Goal: Task Accomplishment & Management: Manage account settings

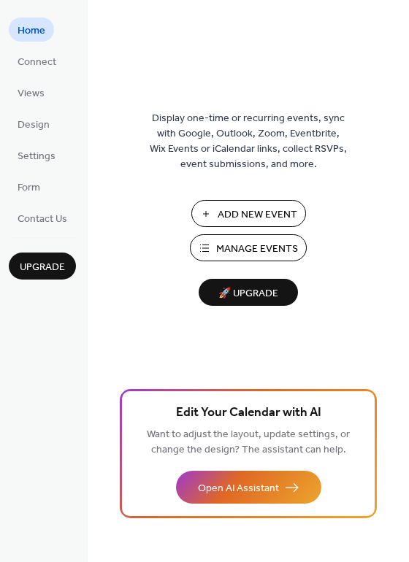
click at [281, 253] on span "Manage Events" at bounding box center [257, 249] width 82 height 15
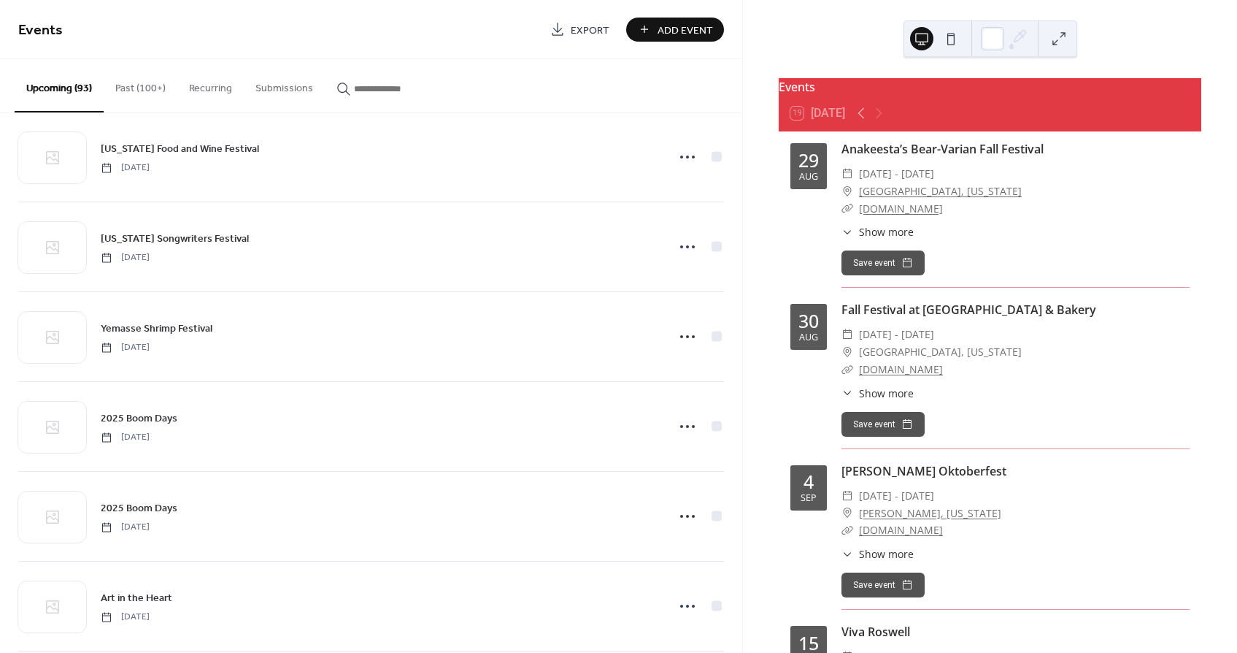
scroll to position [785, 0]
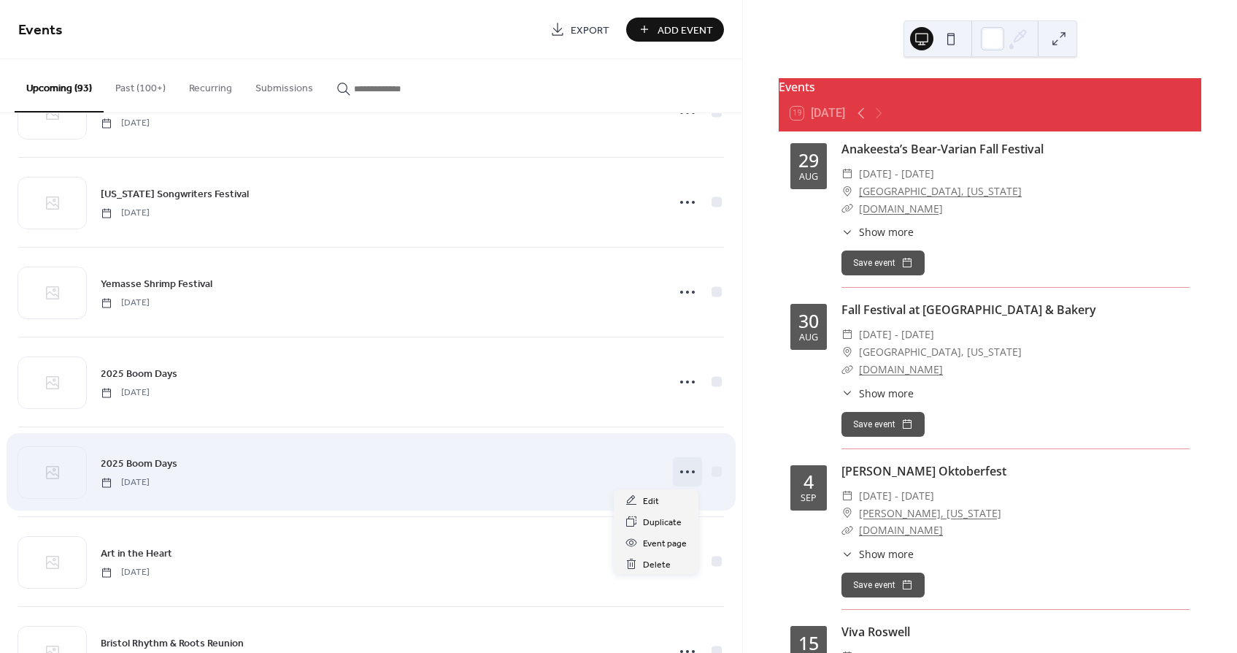
click at [691, 472] on icon at bounding box center [687, 471] width 23 height 23
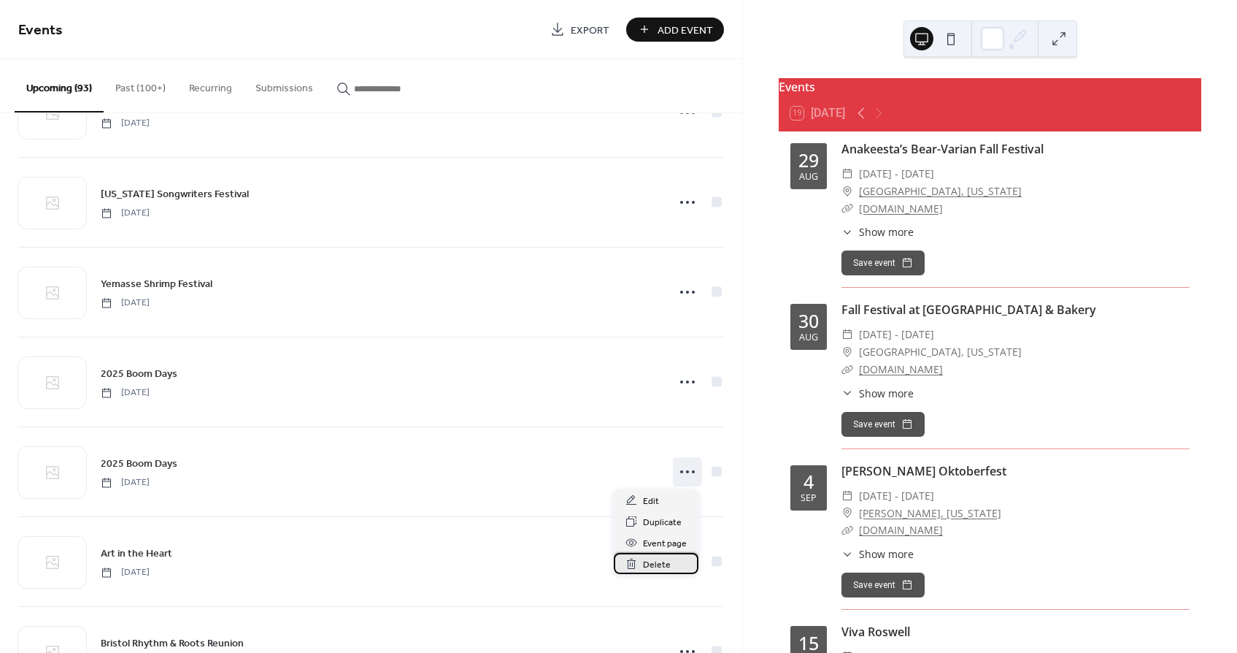
click at [658, 565] on span "Delete" at bounding box center [657, 564] width 28 height 15
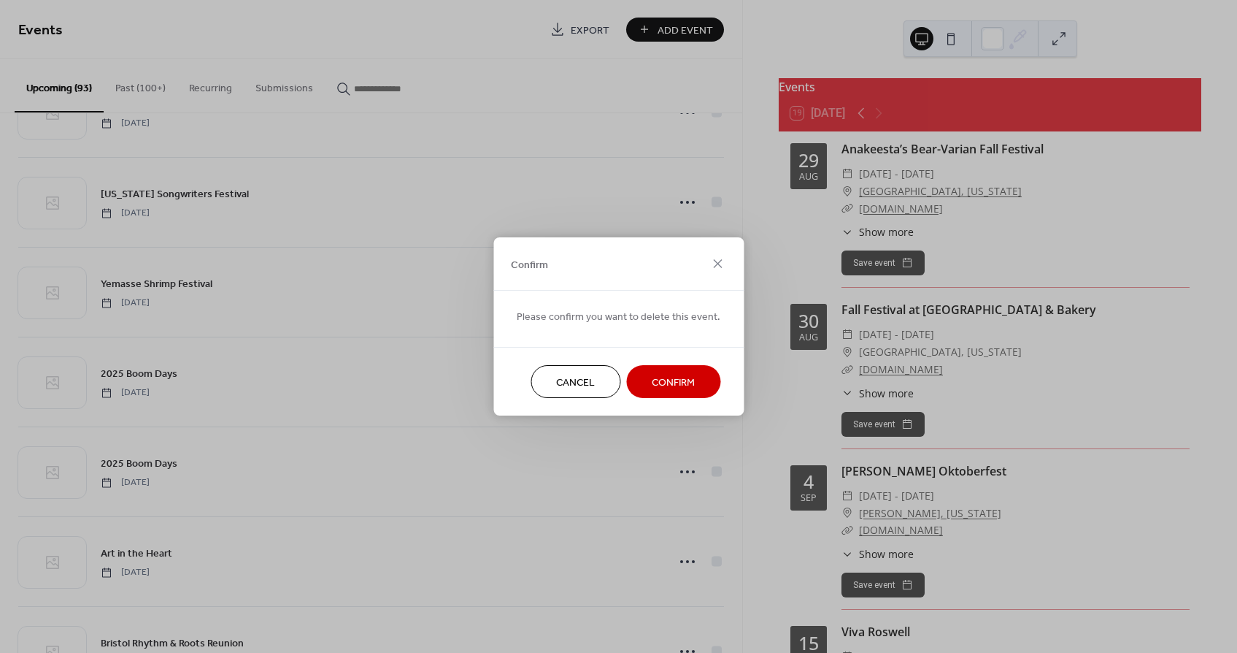
click at [656, 384] on span "Confirm" at bounding box center [673, 382] width 43 height 15
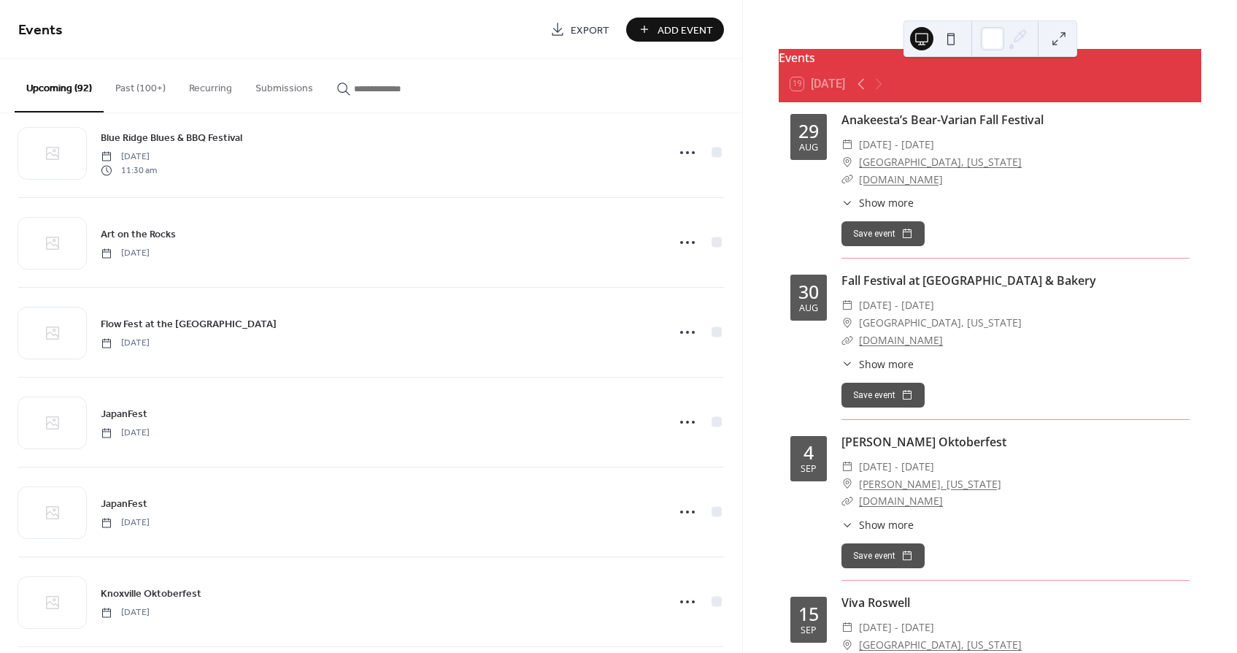
scroll to position [2904, 0]
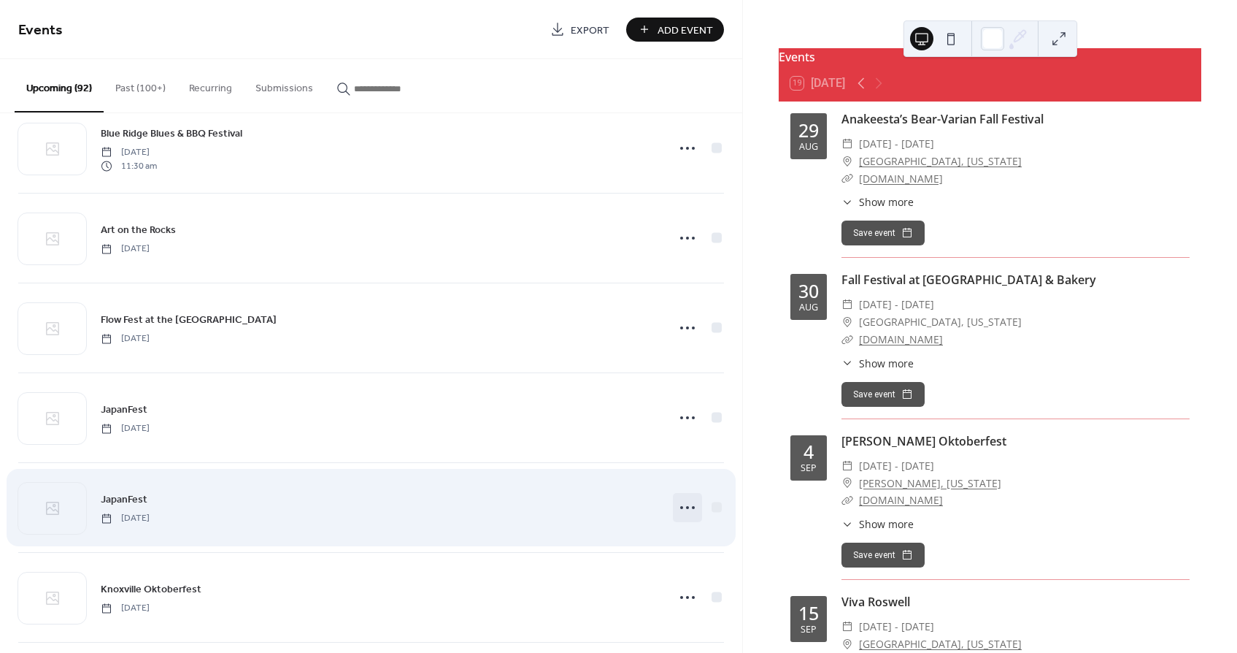
click at [688, 510] on icon at bounding box center [687, 507] width 23 height 23
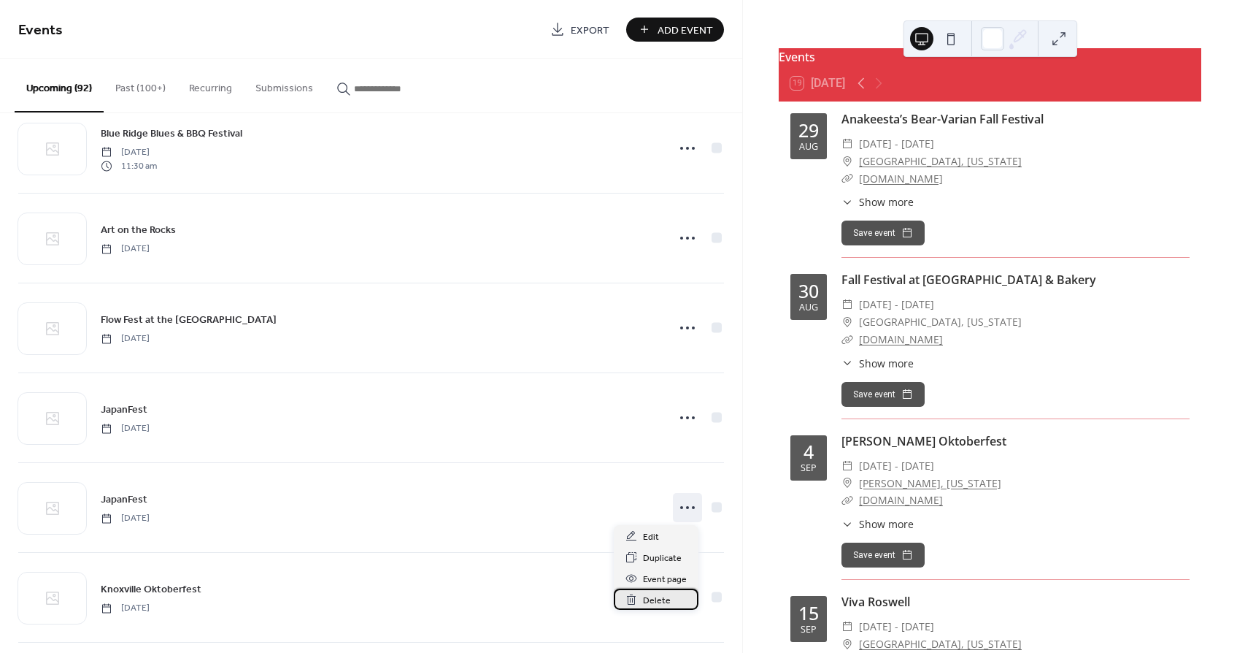
click at [661, 599] on span "Delete" at bounding box center [657, 600] width 28 height 15
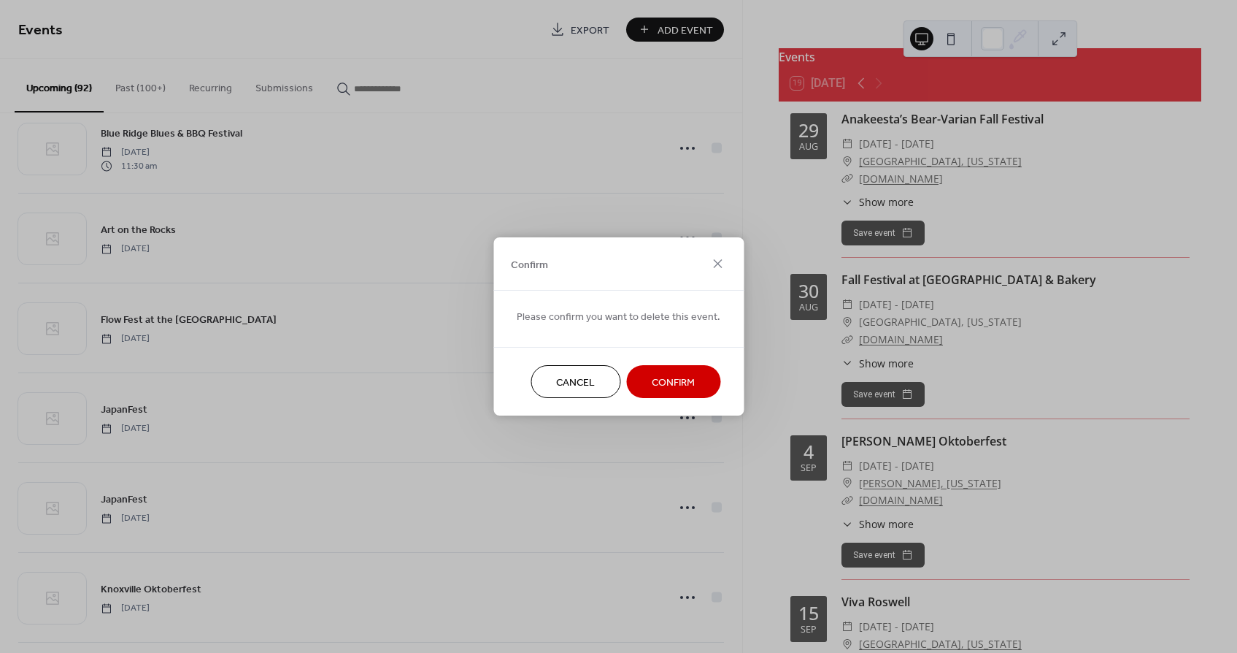
click at [658, 385] on span "Confirm" at bounding box center [673, 382] width 43 height 15
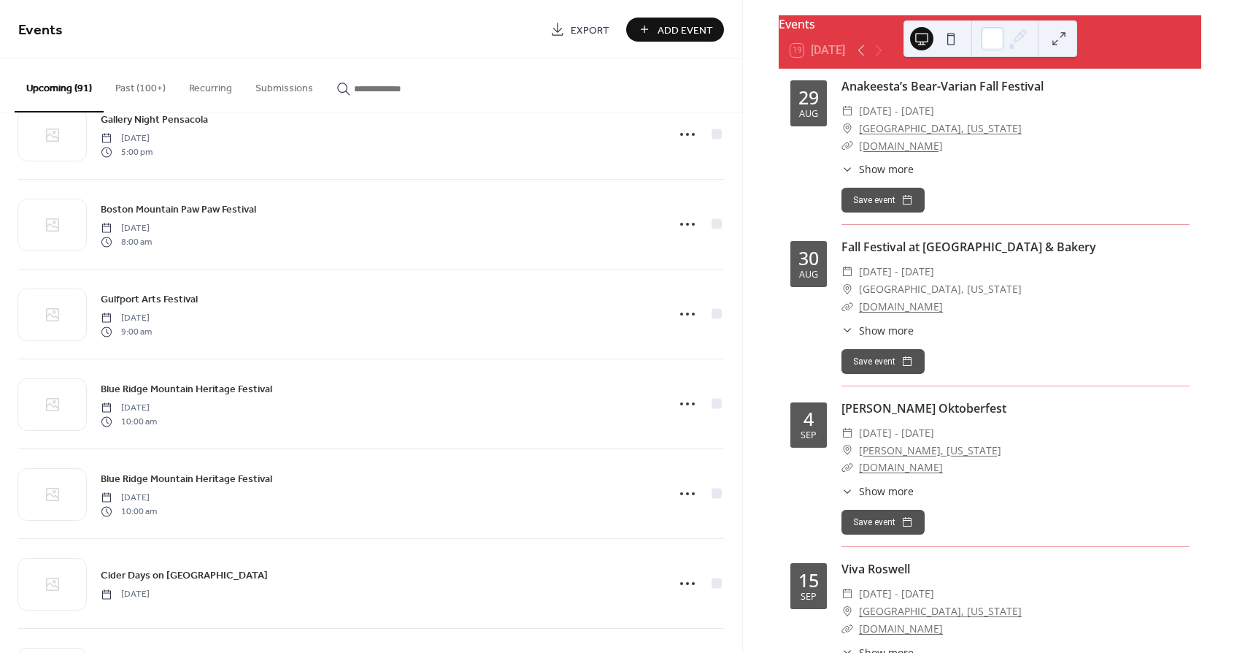
scroll to position [2146, 0]
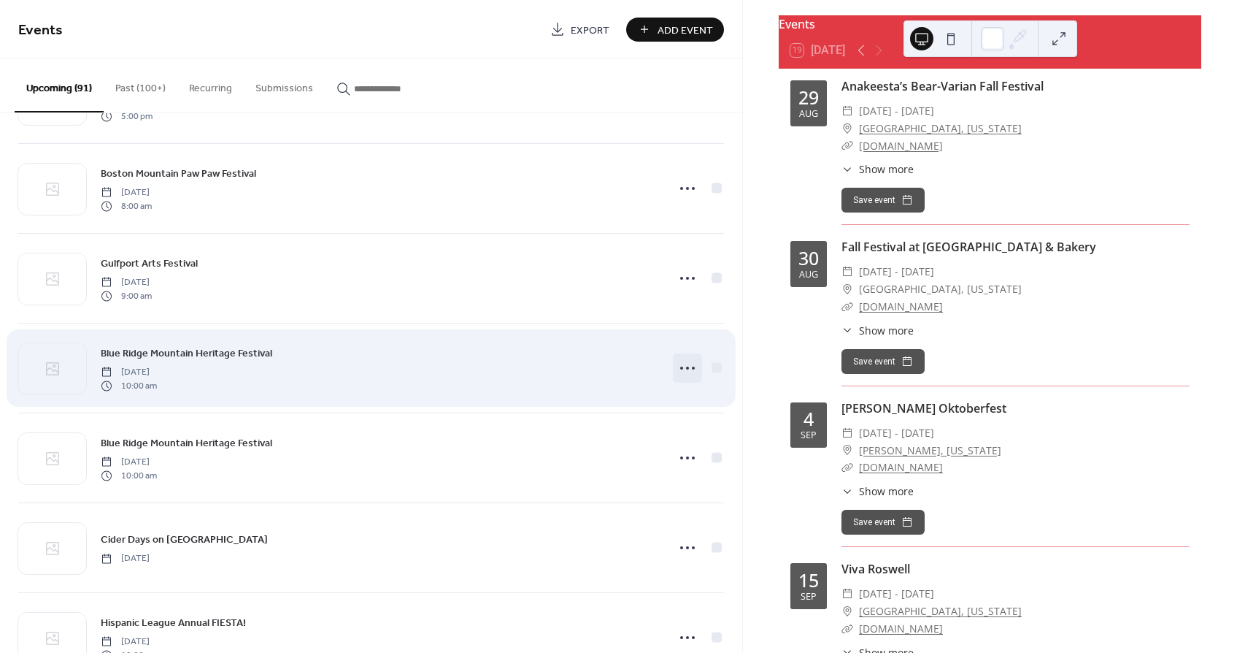
click at [682, 366] on icon at bounding box center [687, 367] width 23 height 23
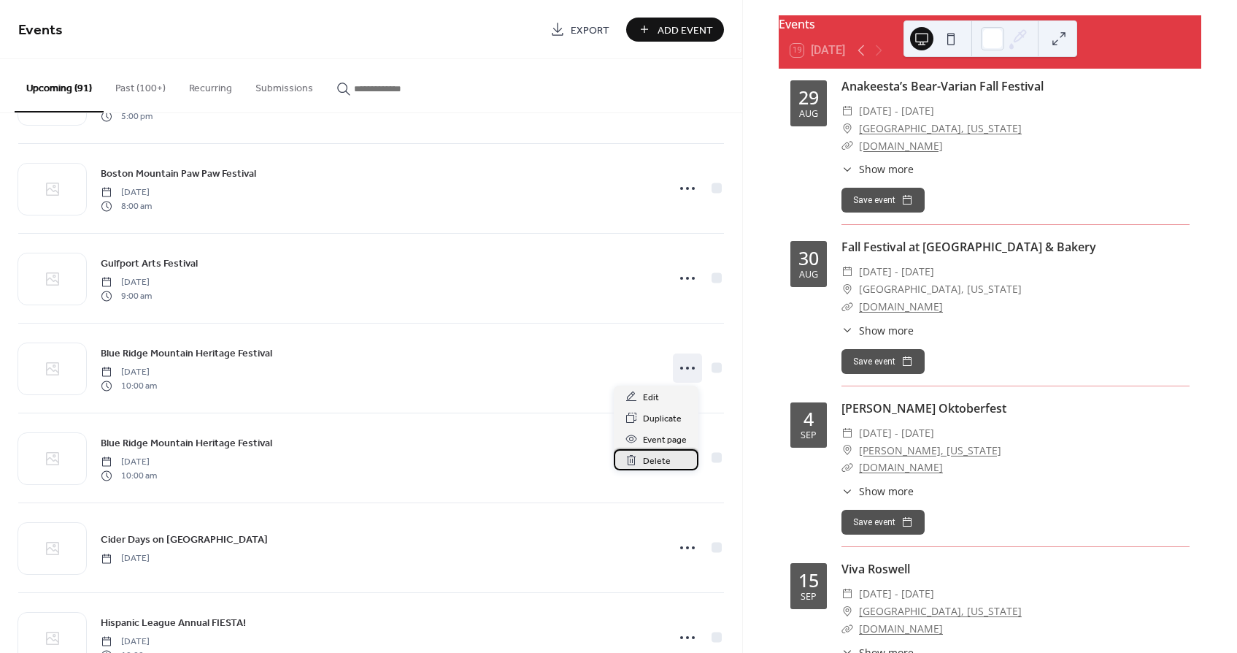
click at [641, 453] on div "Delete" at bounding box center [656, 459] width 85 height 21
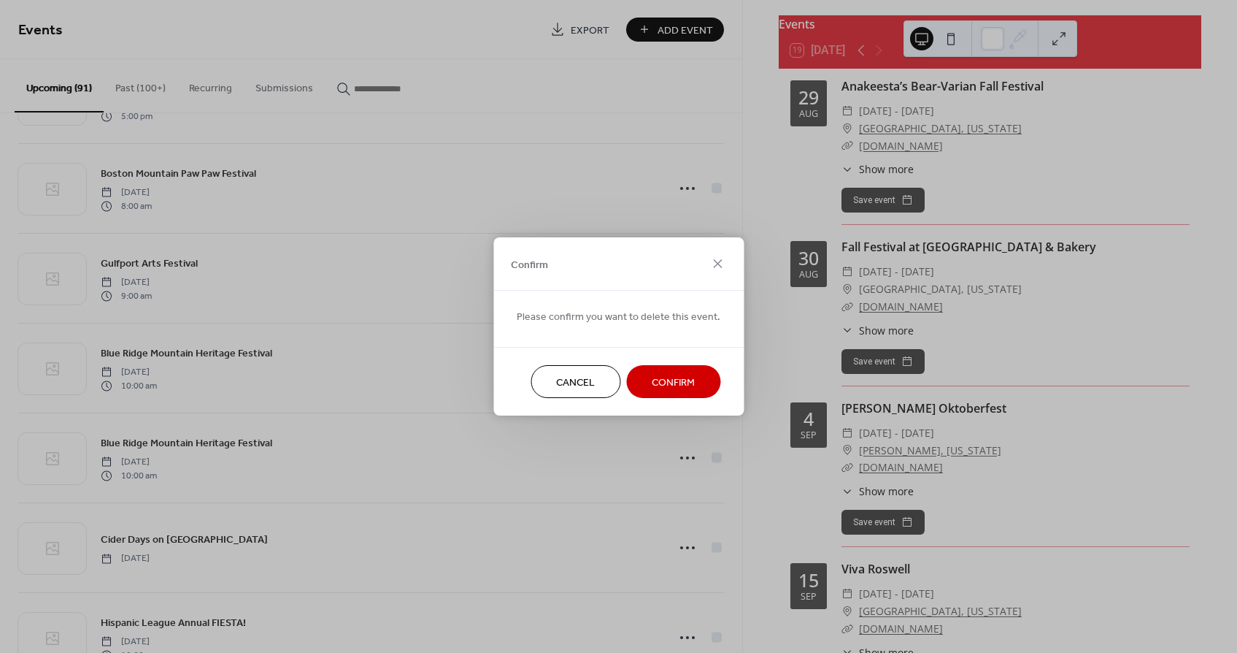
click at [639, 386] on button "Confirm" at bounding box center [673, 381] width 94 height 33
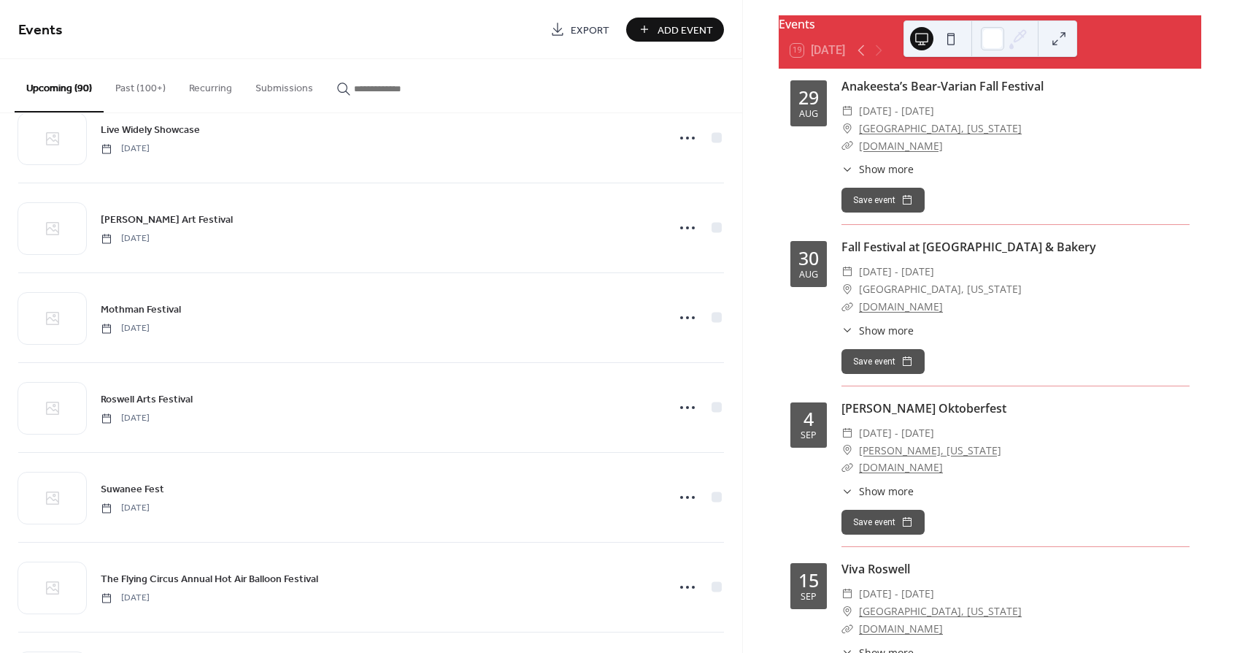
scroll to position [3393, 0]
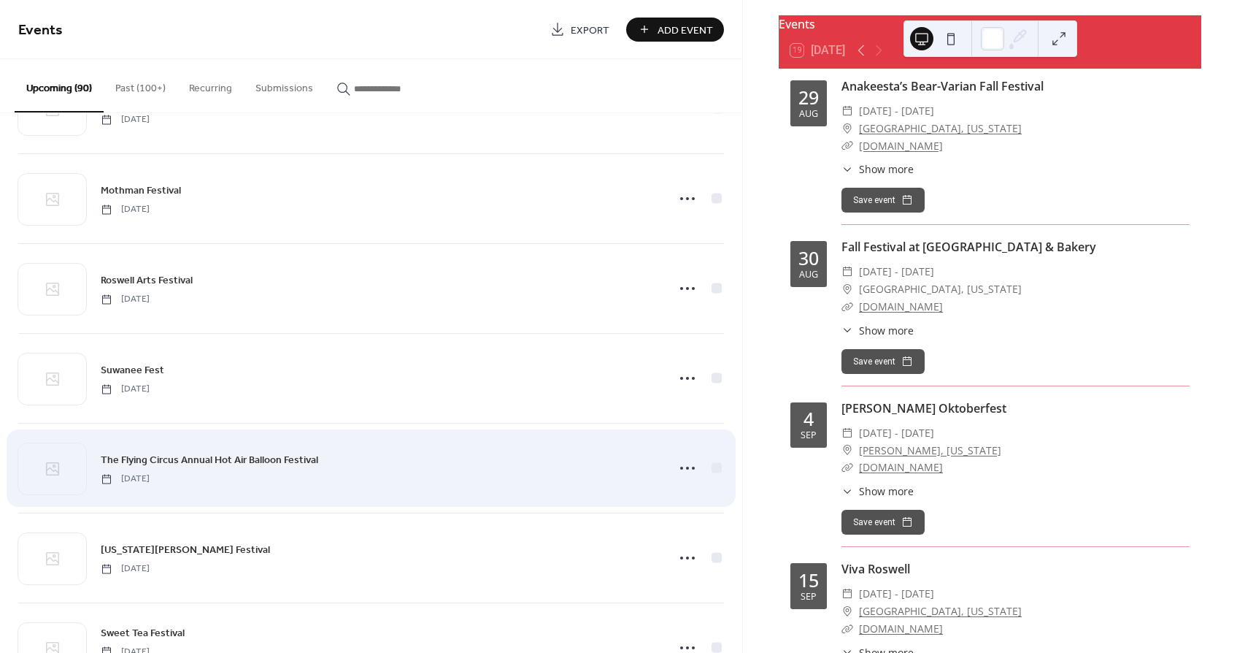
click at [230, 459] on span "The Flying Circus Annual Hot Air Balloon Festival" at bounding box center [210, 460] width 218 height 15
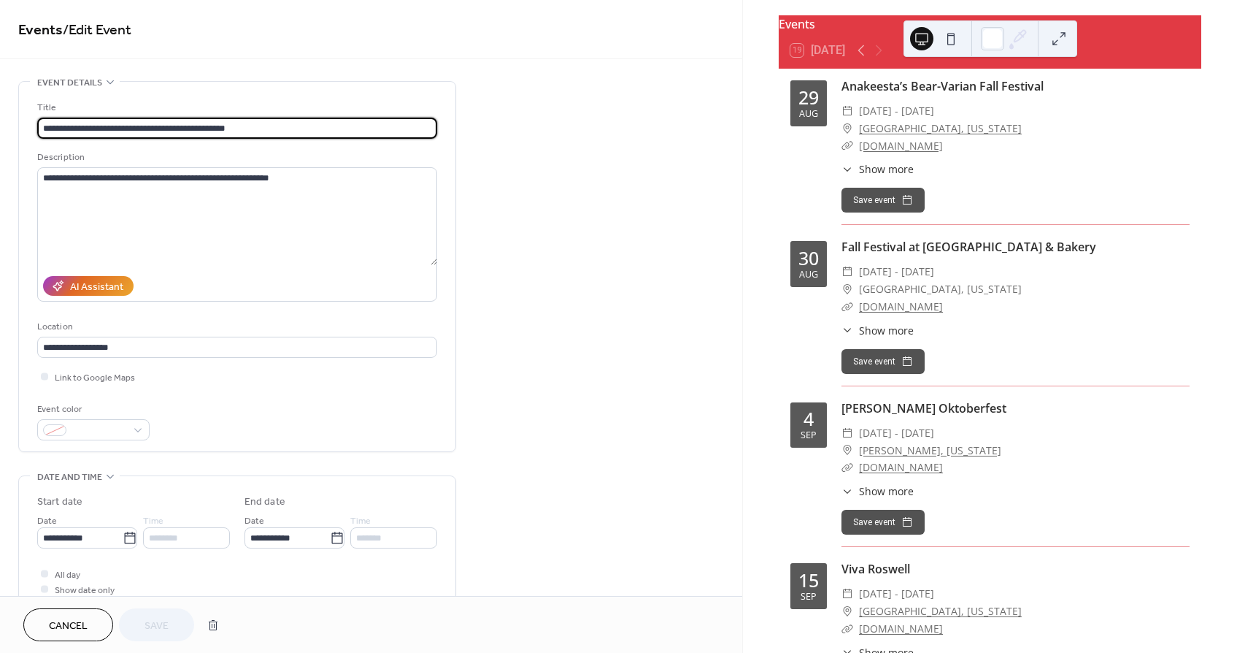
drag, startPoint x: 250, startPoint y: 127, endPoint x: 34, endPoint y: 120, distance: 216.9
click at [34, 120] on div "**********" at bounding box center [237, 266] width 437 height 369
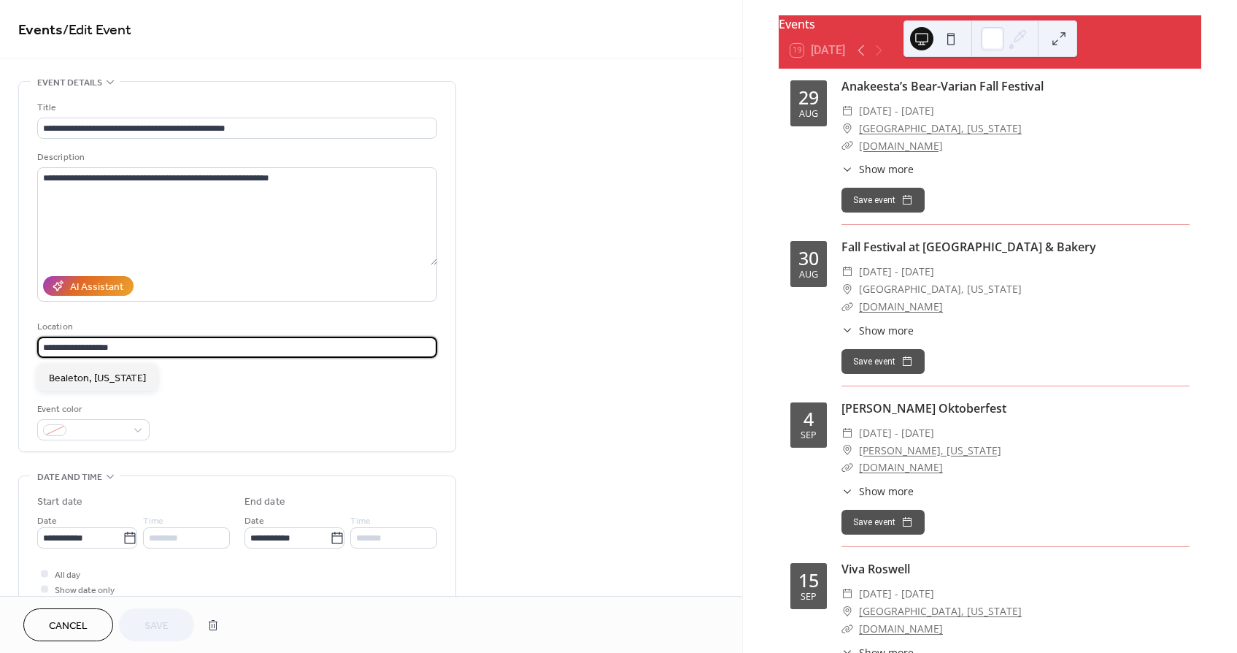
drag, startPoint x: 119, startPoint y: 349, endPoint x: 36, endPoint y: 339, distance: 83.8
click at [36, 339] on div "**********" at bounding box center [237, 266] width 437 height 369
